Goal: Check status: Check status

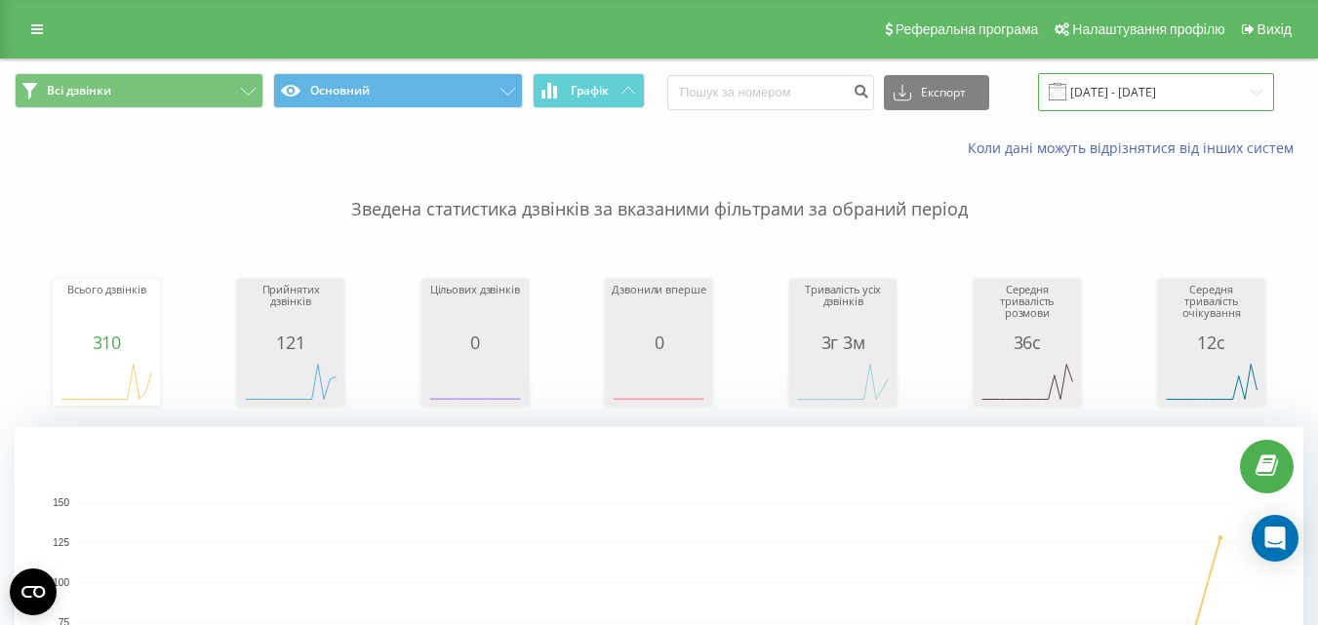
click at [1148, 95] on input "[DATE] - [DATE]" at bounding box center [1156, 92] width 236 height 38
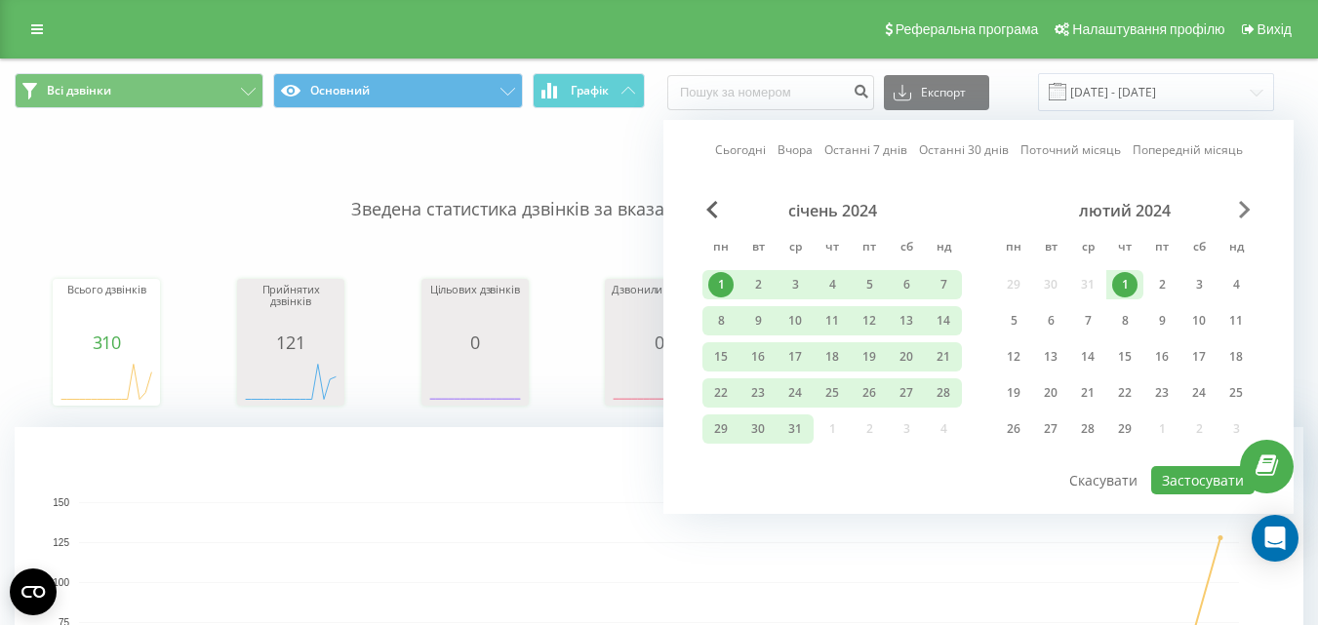
click at [1243, 204] on span "Next Month" at bounding box center [1245, 210] width 12 height 18
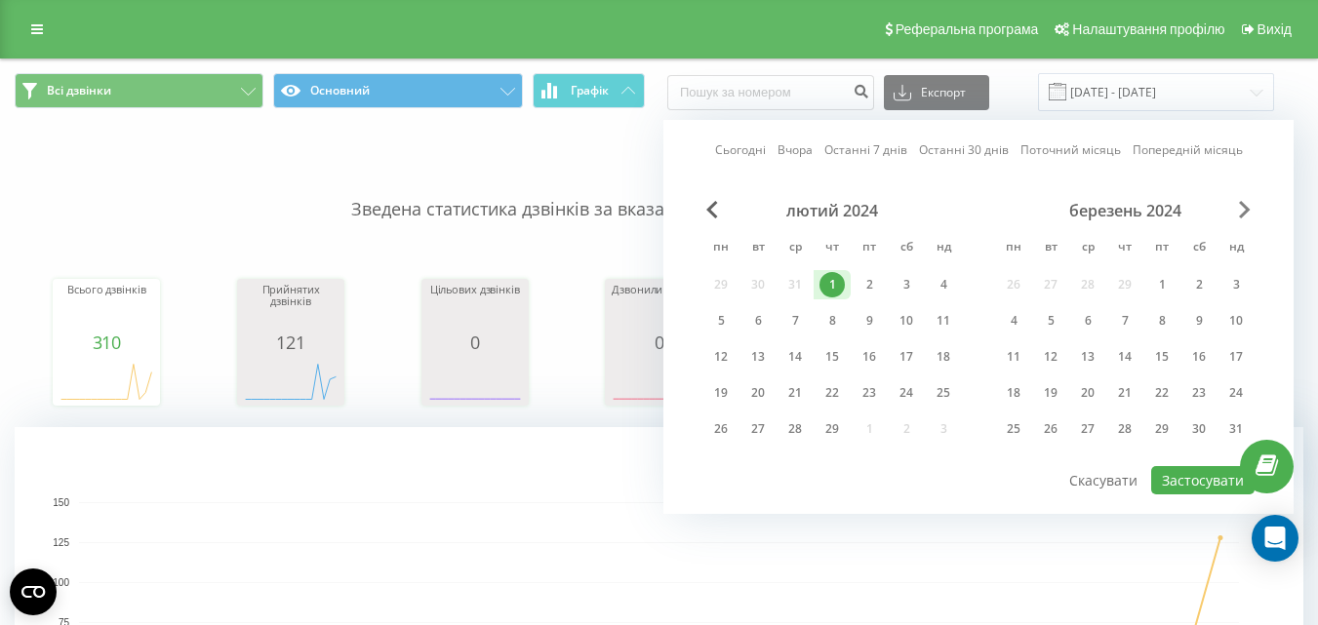
click at [1243, 204] on span "Next Month" at bounding box center [1245, 210] width 12 height 18
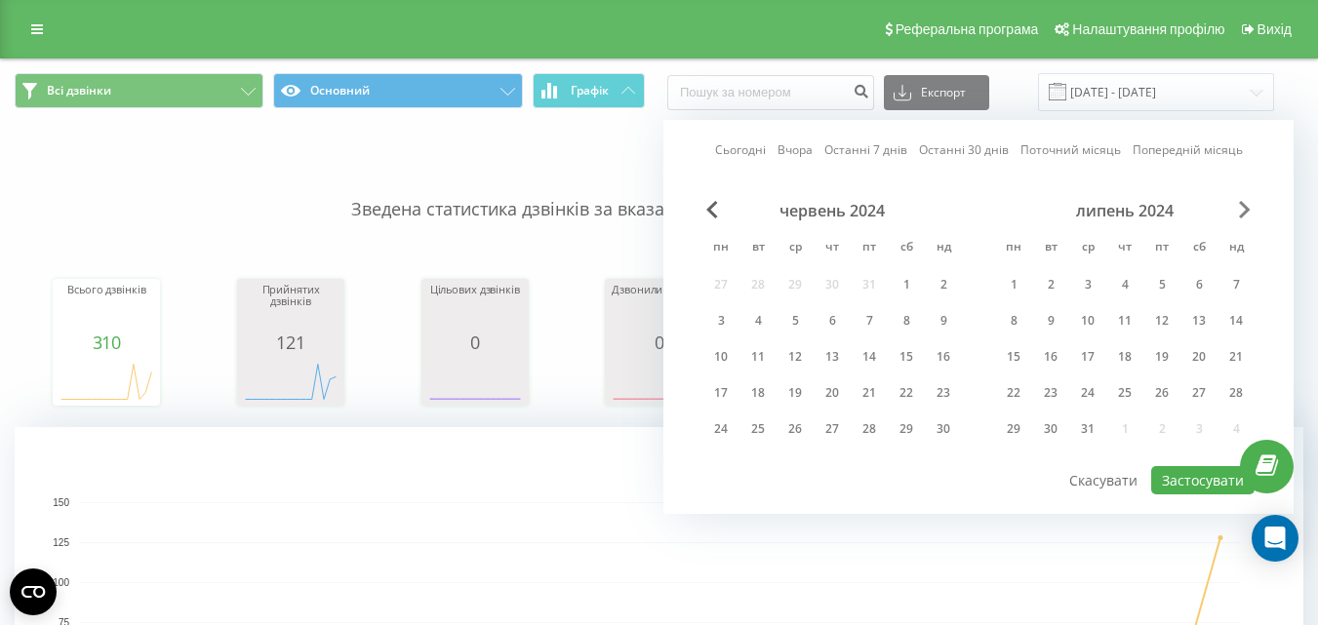
click at [1243, 204] on span "Next Month" at bounding box center [1245, 210] width 12 height 18
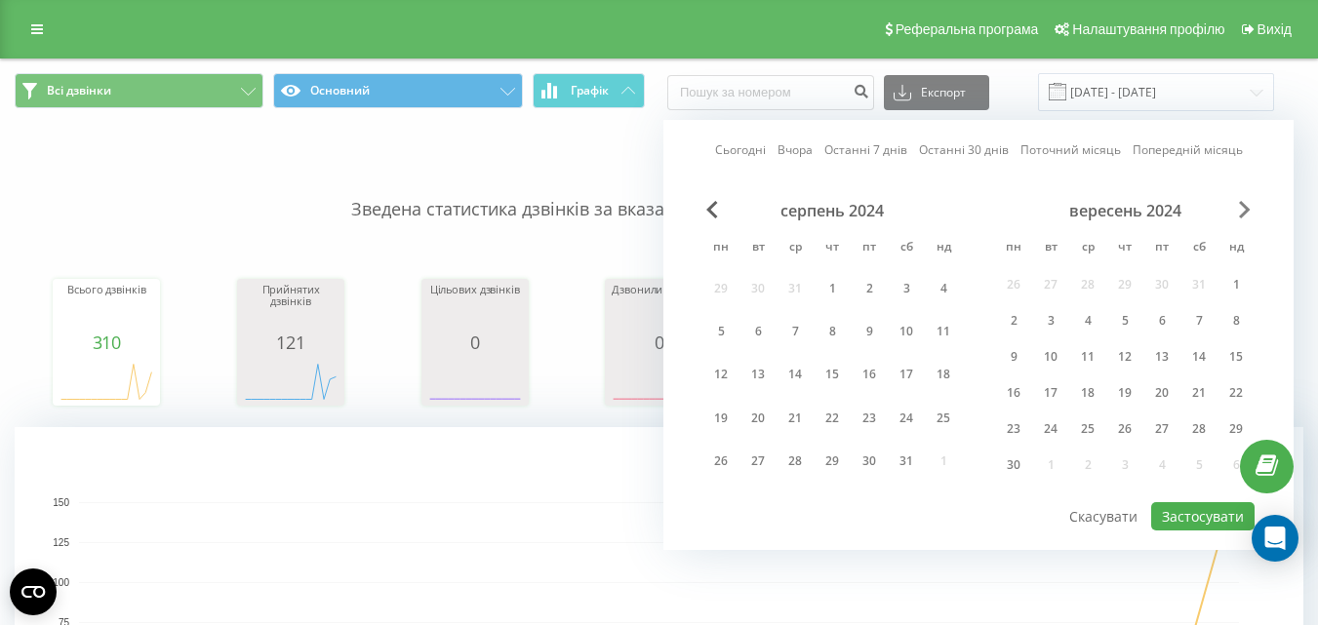
click at [1243, 204] on span "Next Month" at bounding box center [1245, 210] width 12 height 18
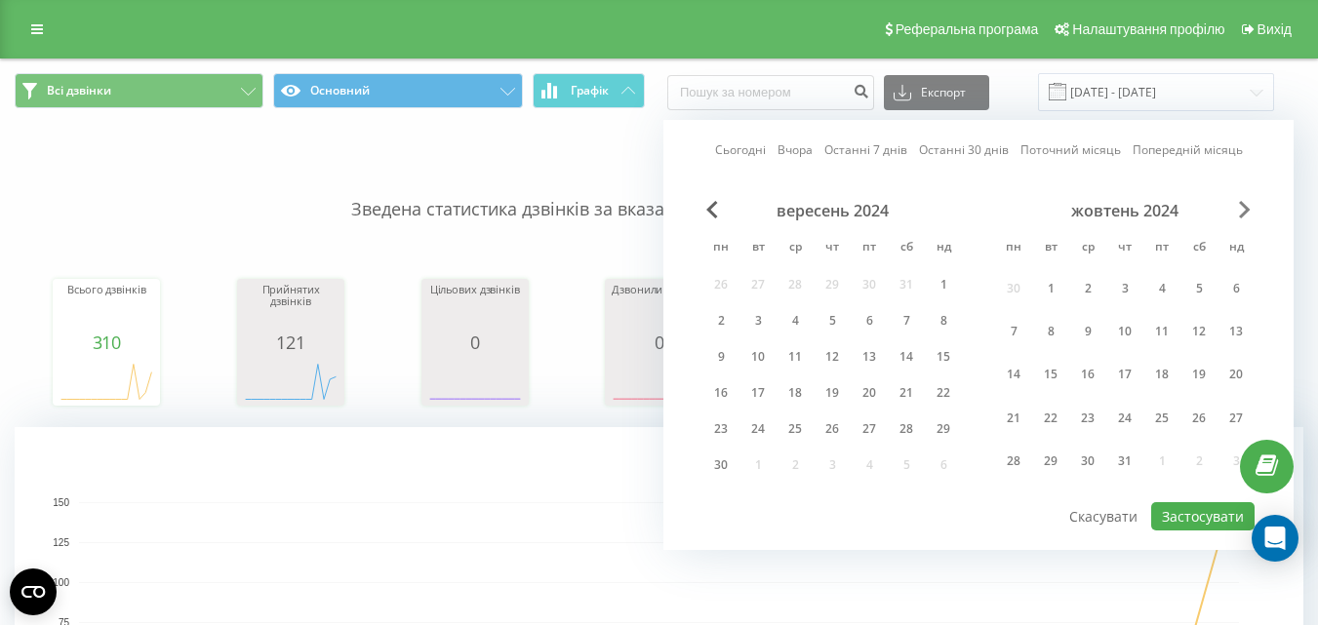
click at [1243, 204] on span "Next Month" at bounding box center [1245, 210] width 12 height 18
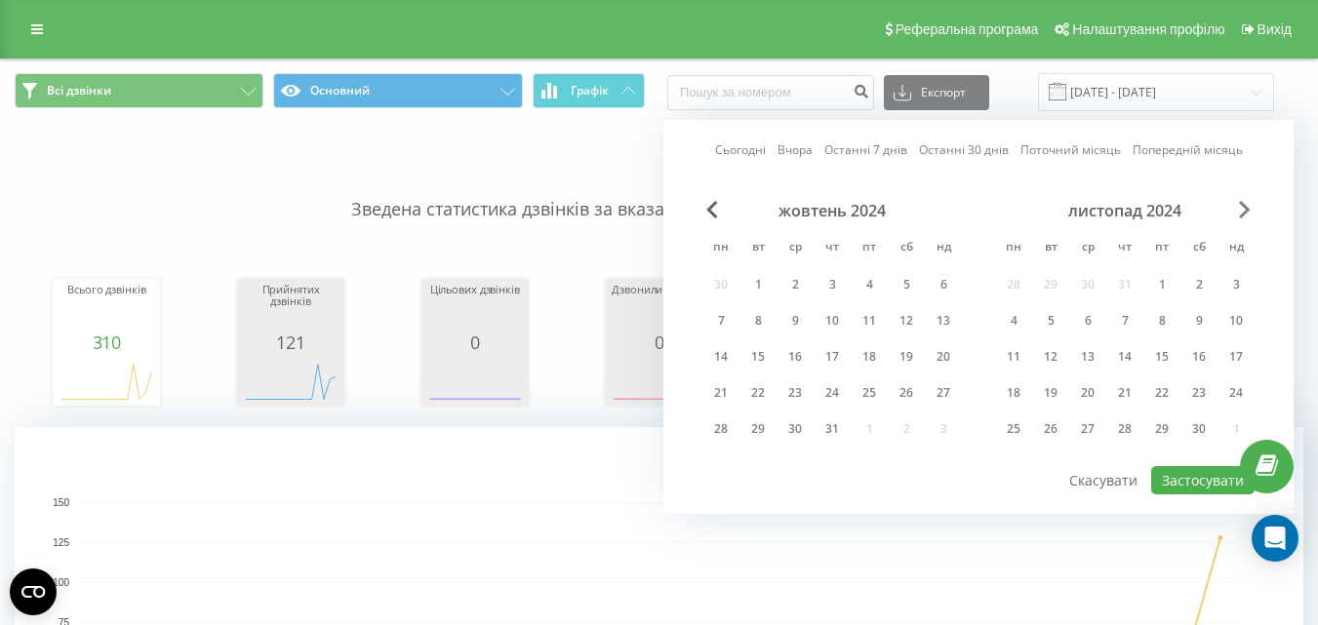
click at [1243, 204] on span "Next Month" at bounding box center [1245, 210] width 12 height 18
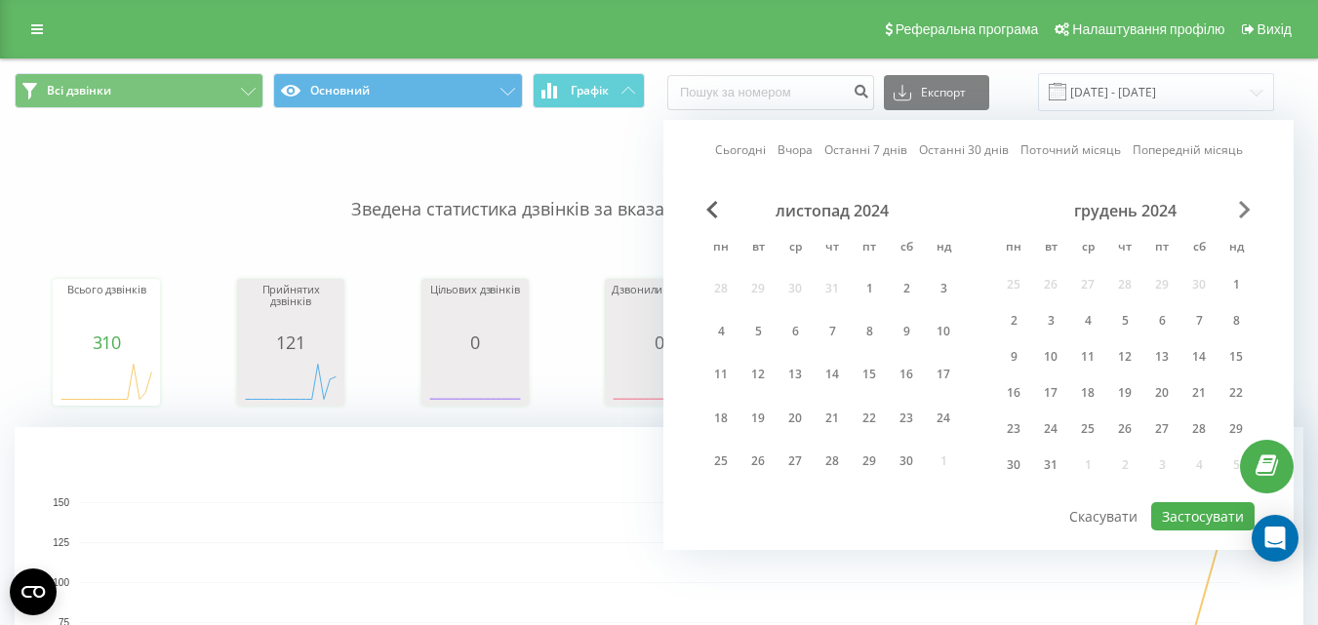
click at [1243, 204] on span "Next Month" at bounding box center [1245, 210] width 12 height 18
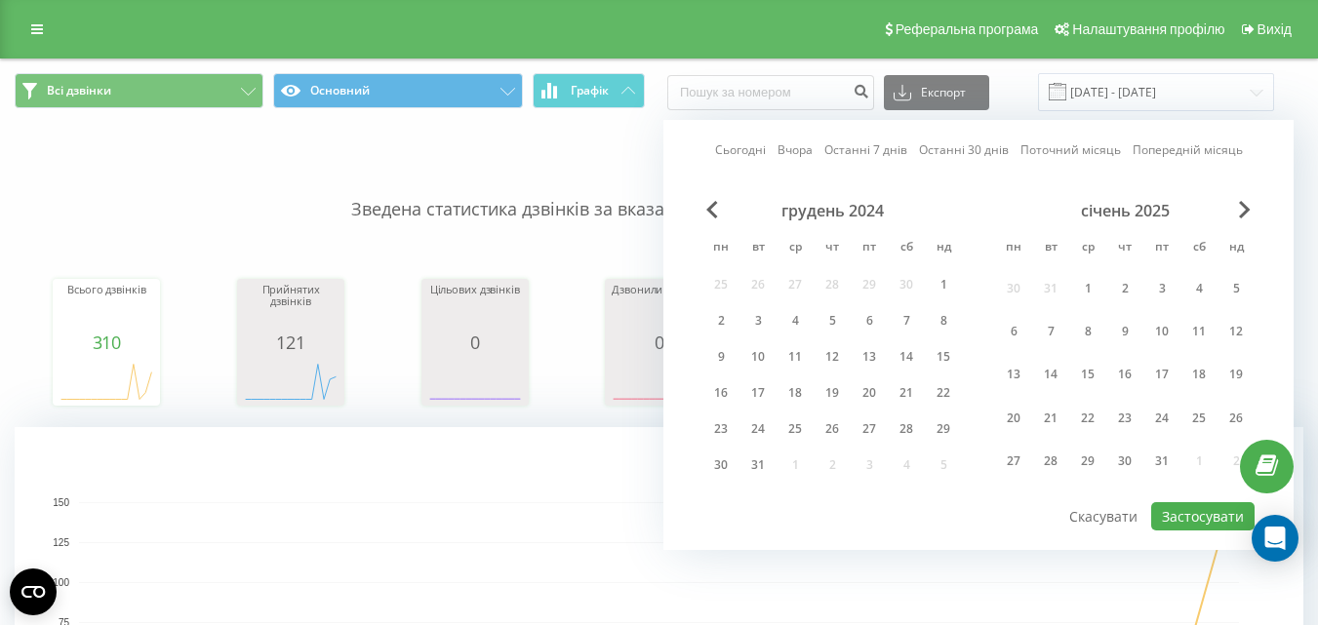
click at [742, 146] on link "Сьогодні" at bounding box center [740, 150] width 51 height 19
click at [762, 151] on link "Сьогодні" at bounding box center [740, 150] width 51 height 19
click at [1193, 504] on button "Застосувати" at bounding box center [1202, 517] width 103 height 28
type input "[DATE] - [DATE]"
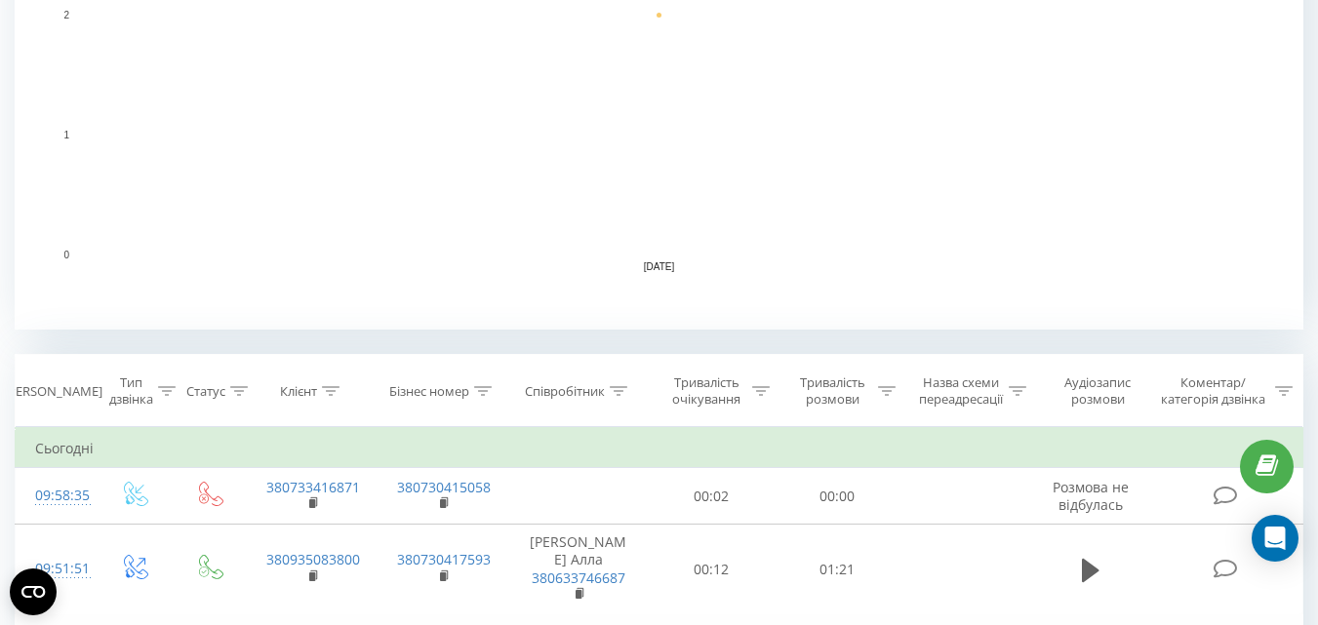
scroll to position [585, 0]
